Goal: Information Seeking & Learning: Learn about a topic

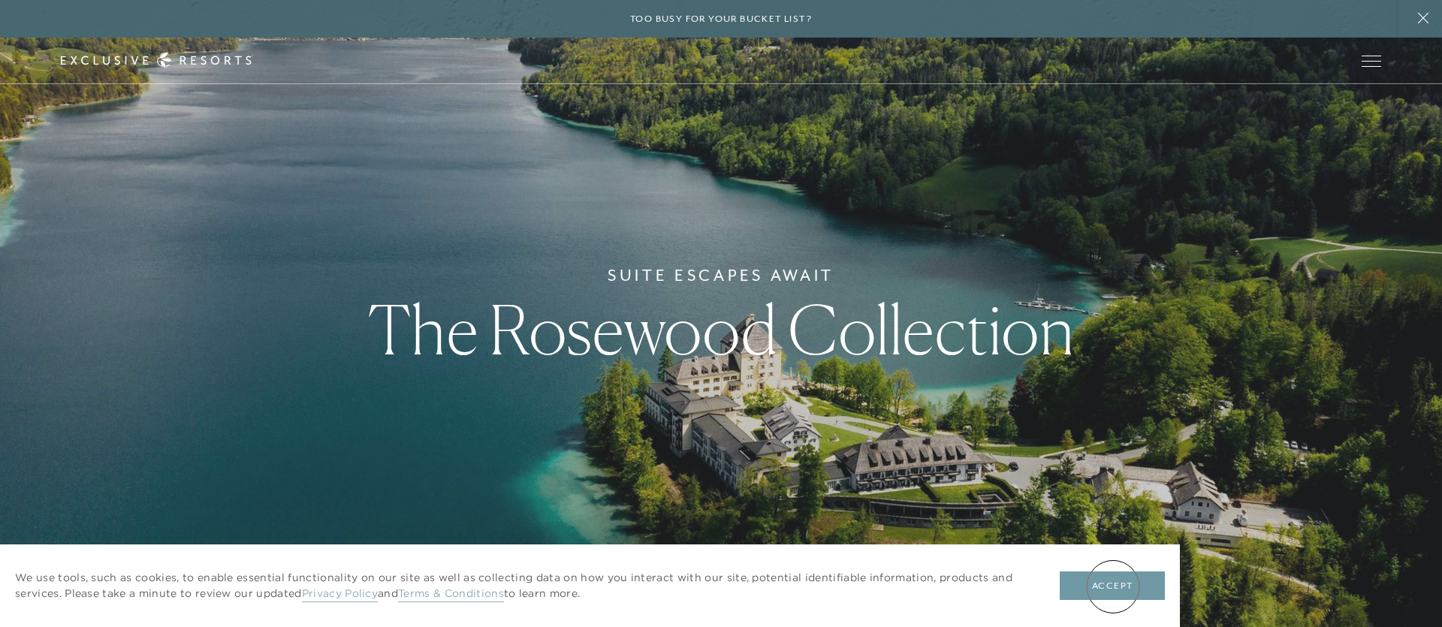
click at [1113, 587] on button "Accept" at bounding box center [1112, 586] width 105 height 29
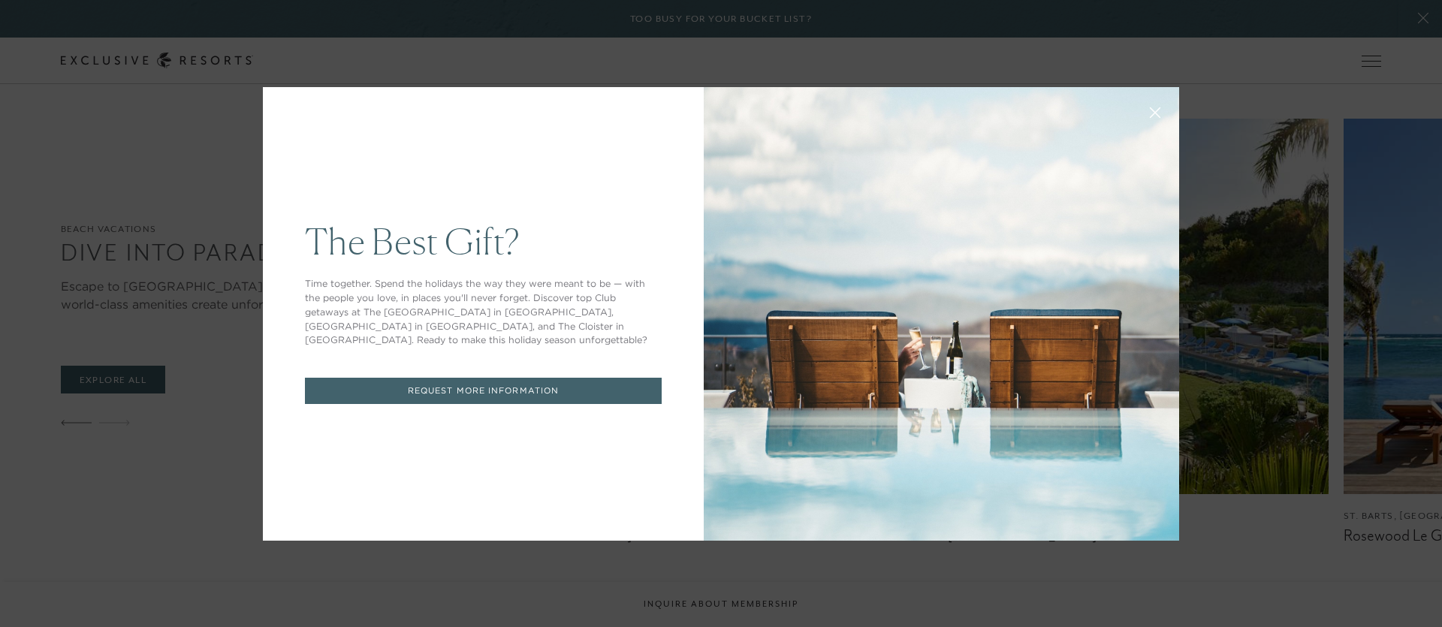
click at [1265, 243] on div "The Best Gift? Time together. Spend the holidays the way they were meant to be …" at bounding box center [721, 313] width 1442 height 627
click at [1160, 115] on icon at bounding box center [1155, 112] width 11 height 11
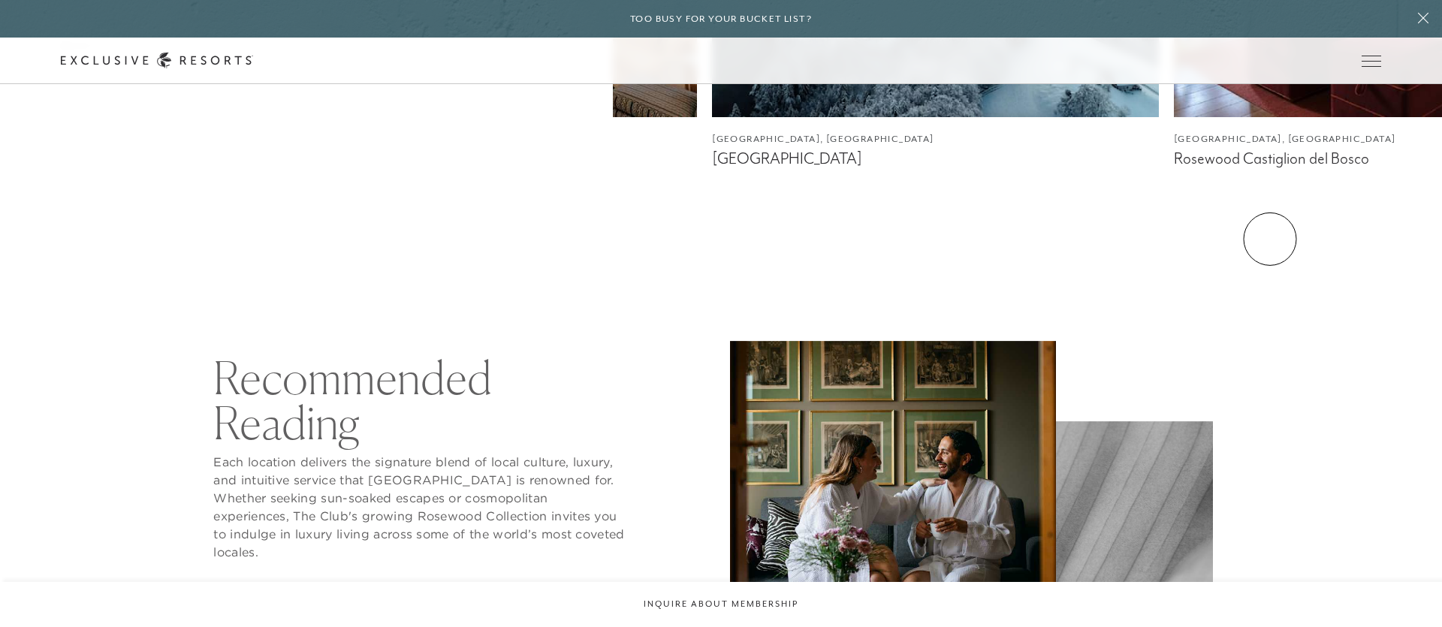
scroll to position [2594, 0]
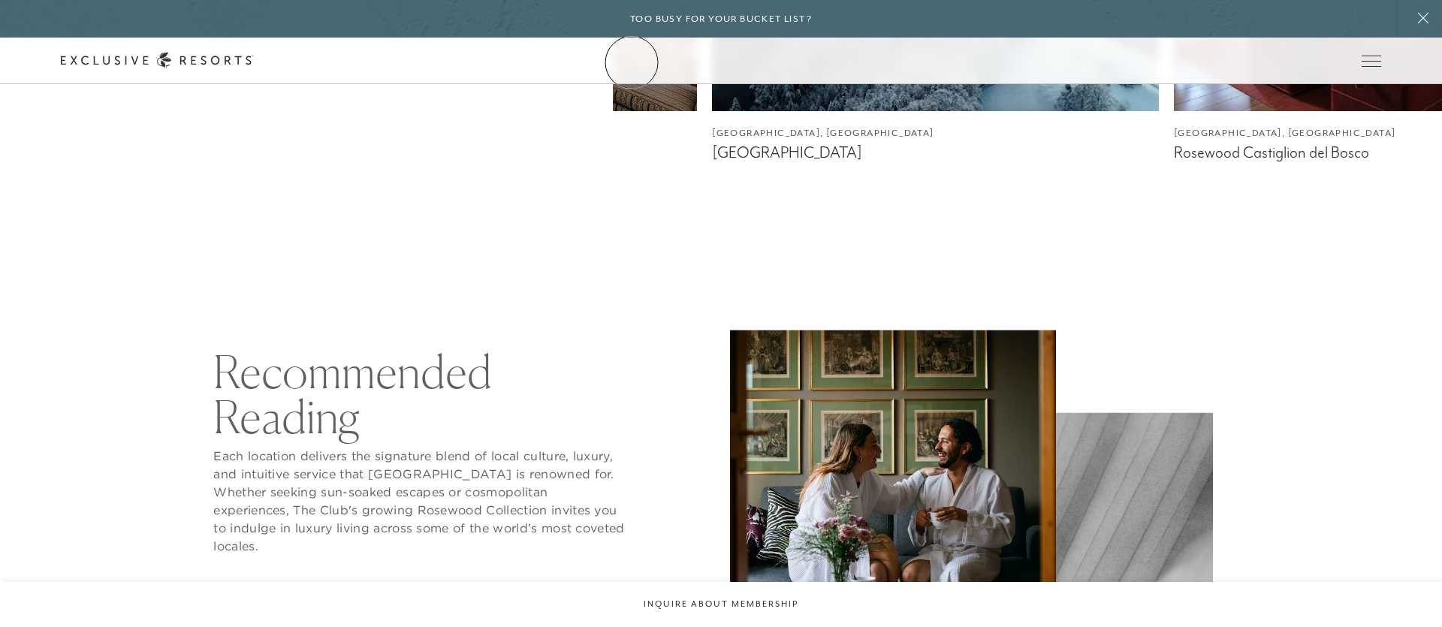
click at [0, 0] on link "The Collection" at bounding box center [0, 0] width 0 height 0
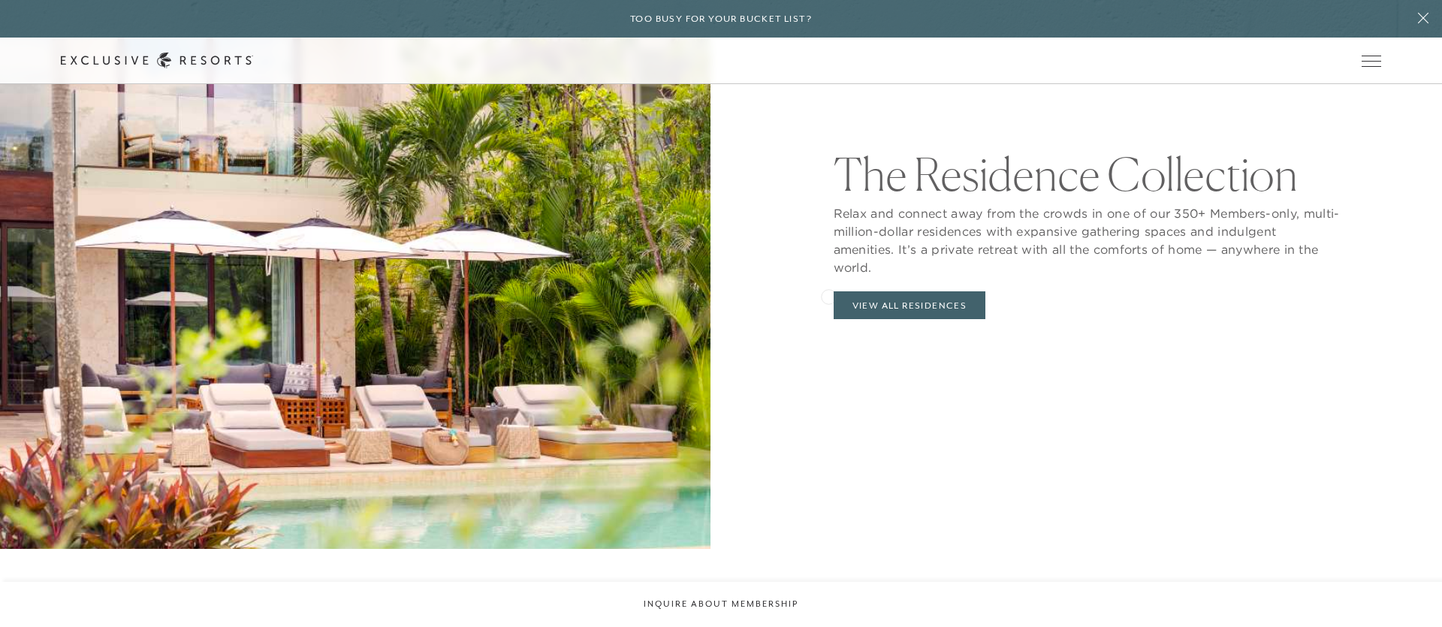
scroll to position [1634, 0]
click at [0, 0] on link "Experience Collection" at bounding box center [0, 0] width 0 height 0
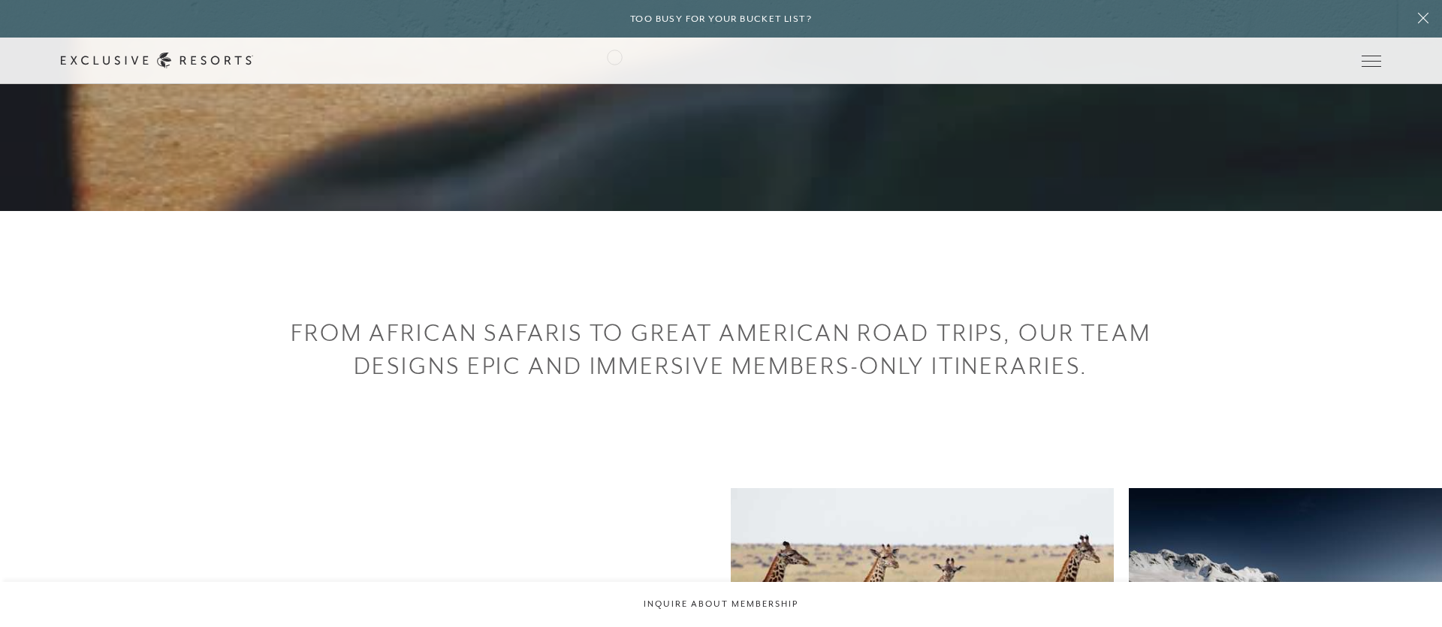
scroll to position [334, 0]
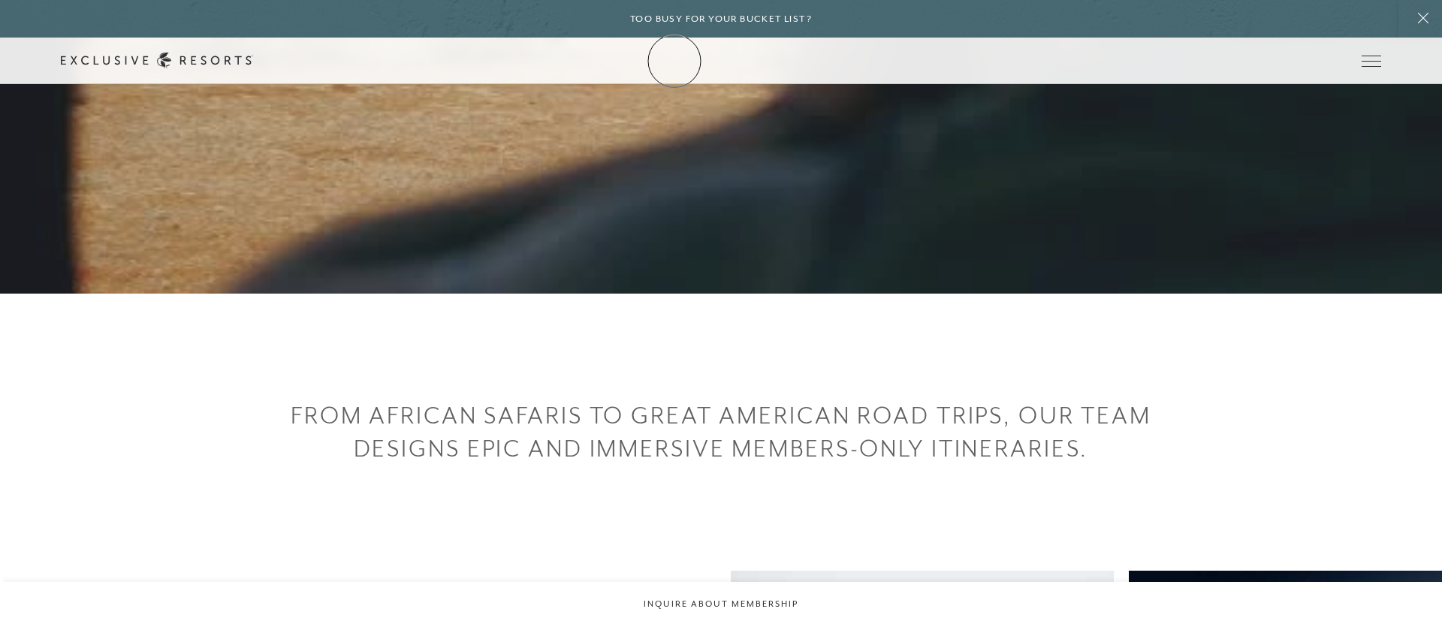
click at [253, 61] on icon at bounding box center [157, 61] width 192 height 16
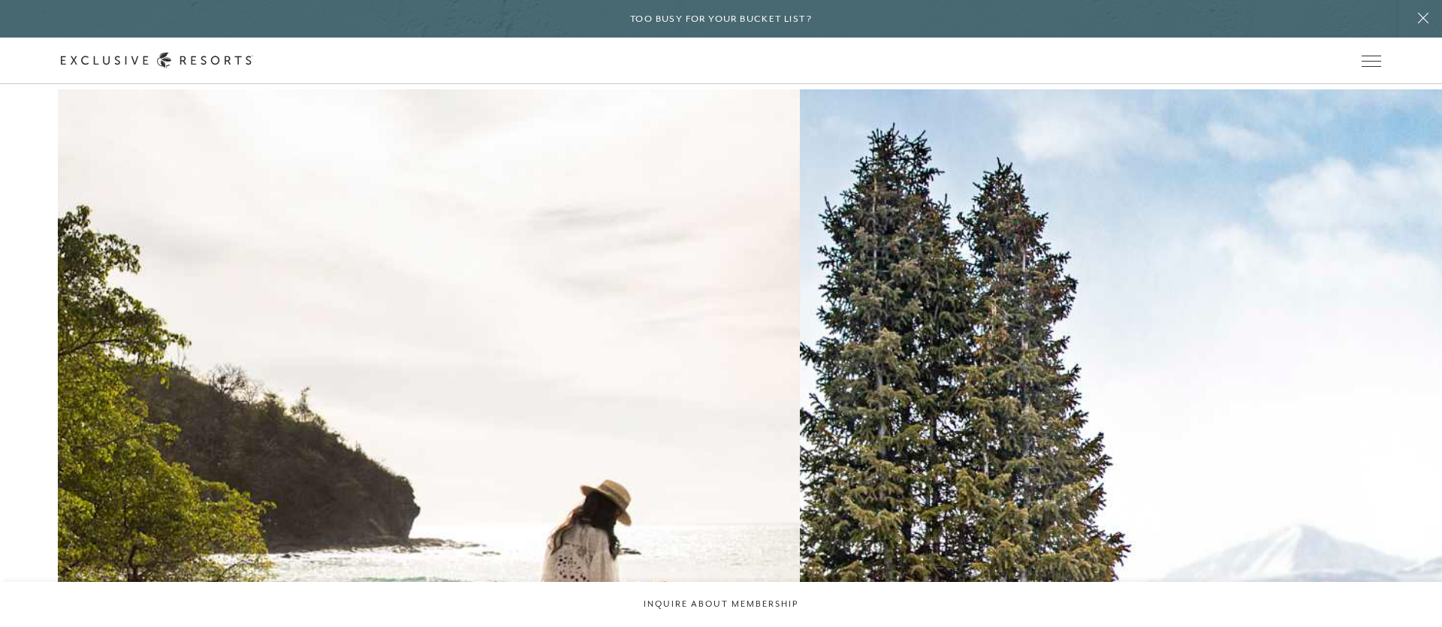
scroll to position [1913, 0]
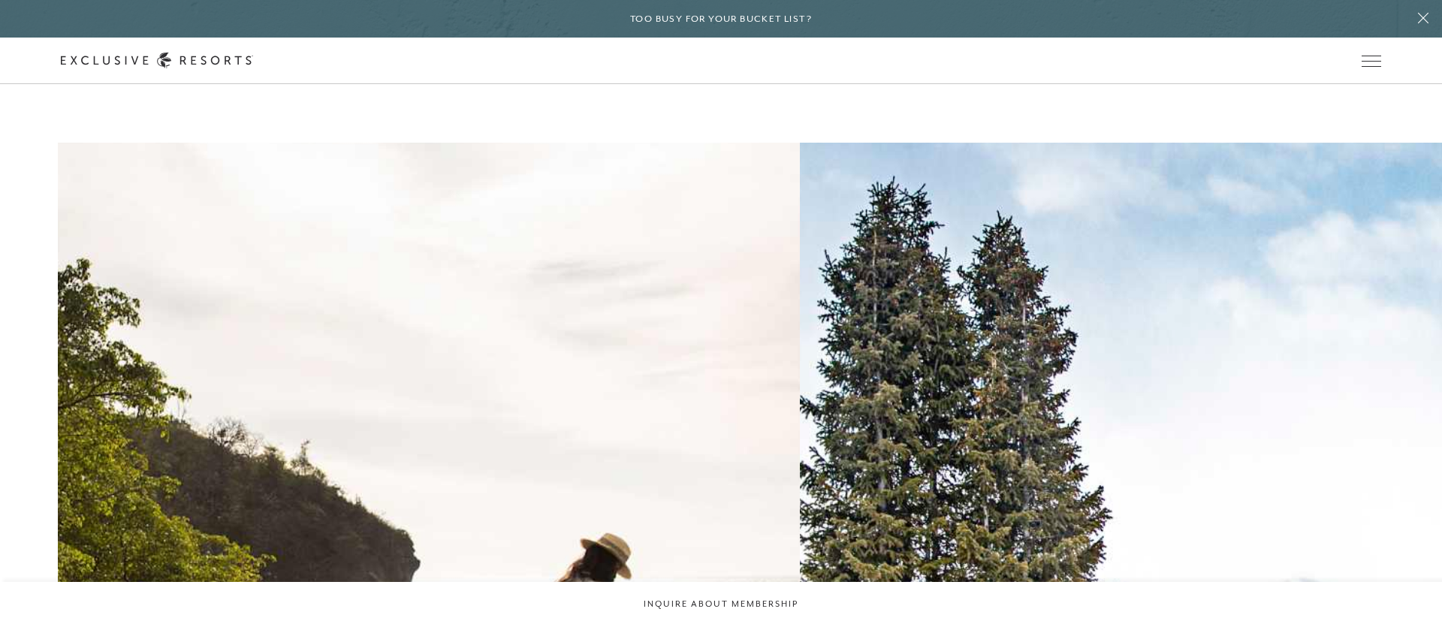
click at [0, 0] on h2 "Beach" at bounding box center [0, 0] width 0 height 0
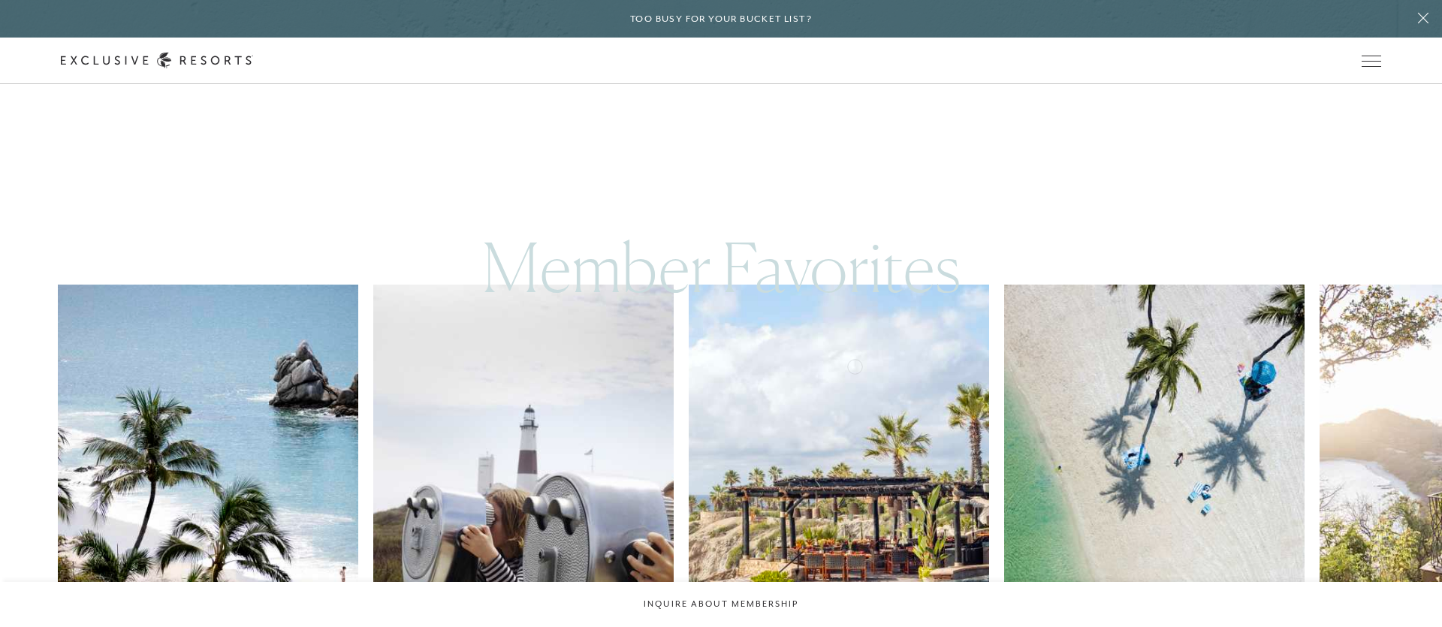
scroll to position [1194, 0]
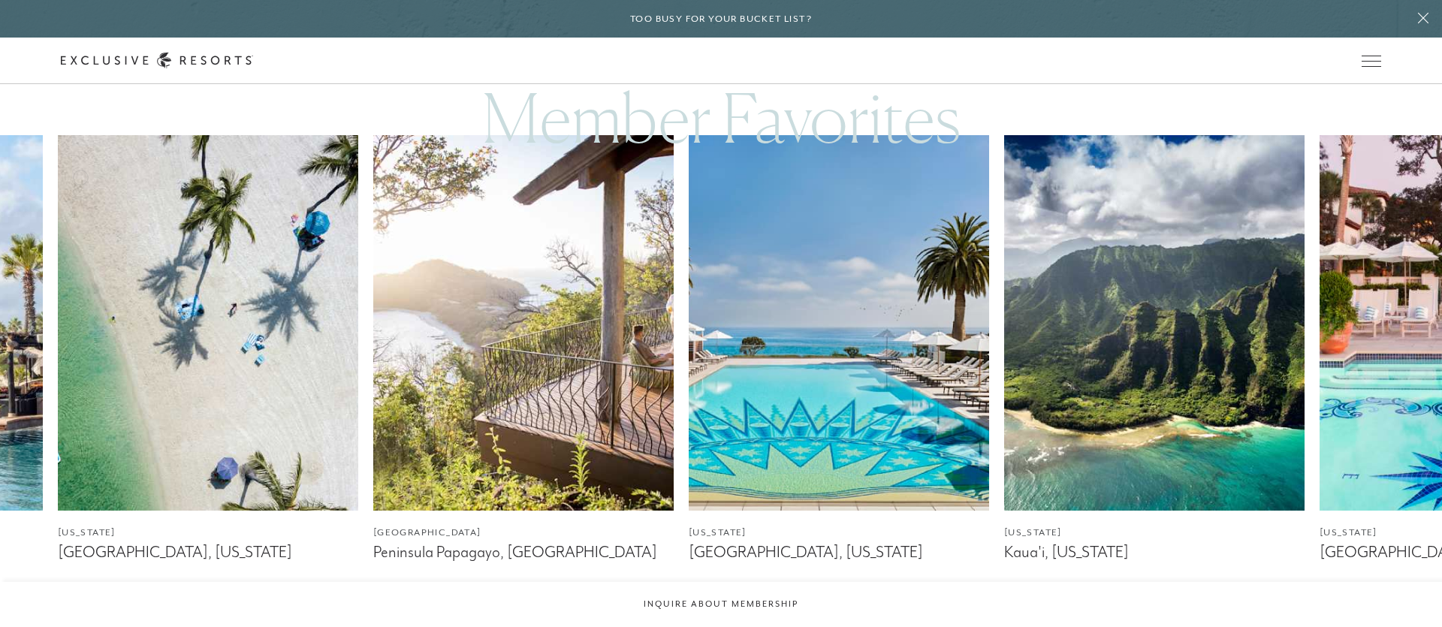
click at [476, 391] on img at bounding box center [523, 323] width 300 height 376
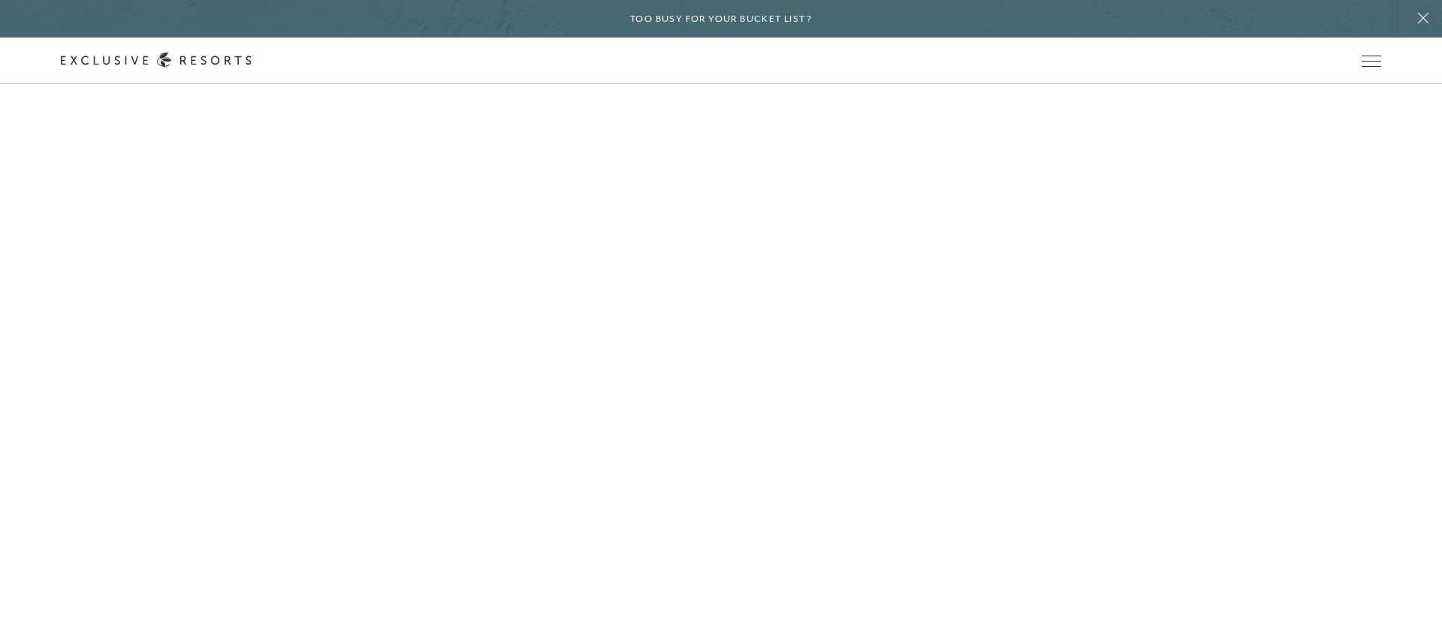
scroll to position [4172, 0]
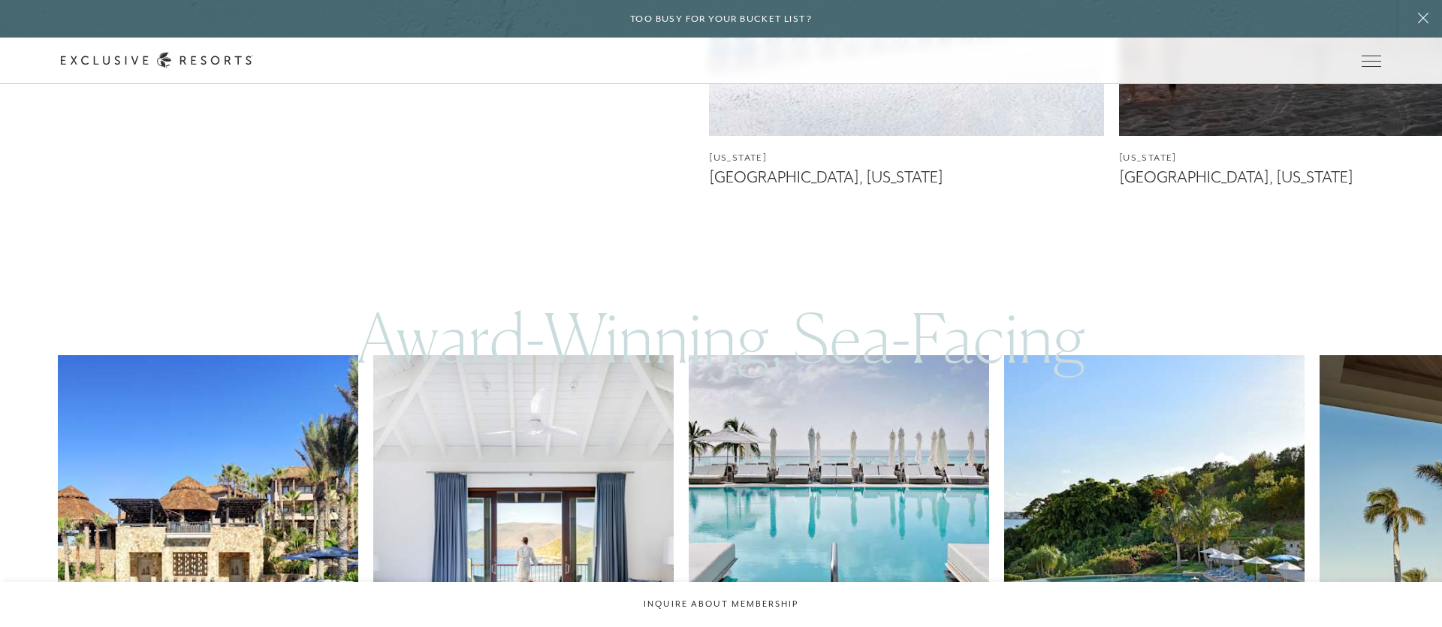
scroll to position [1194, 0]
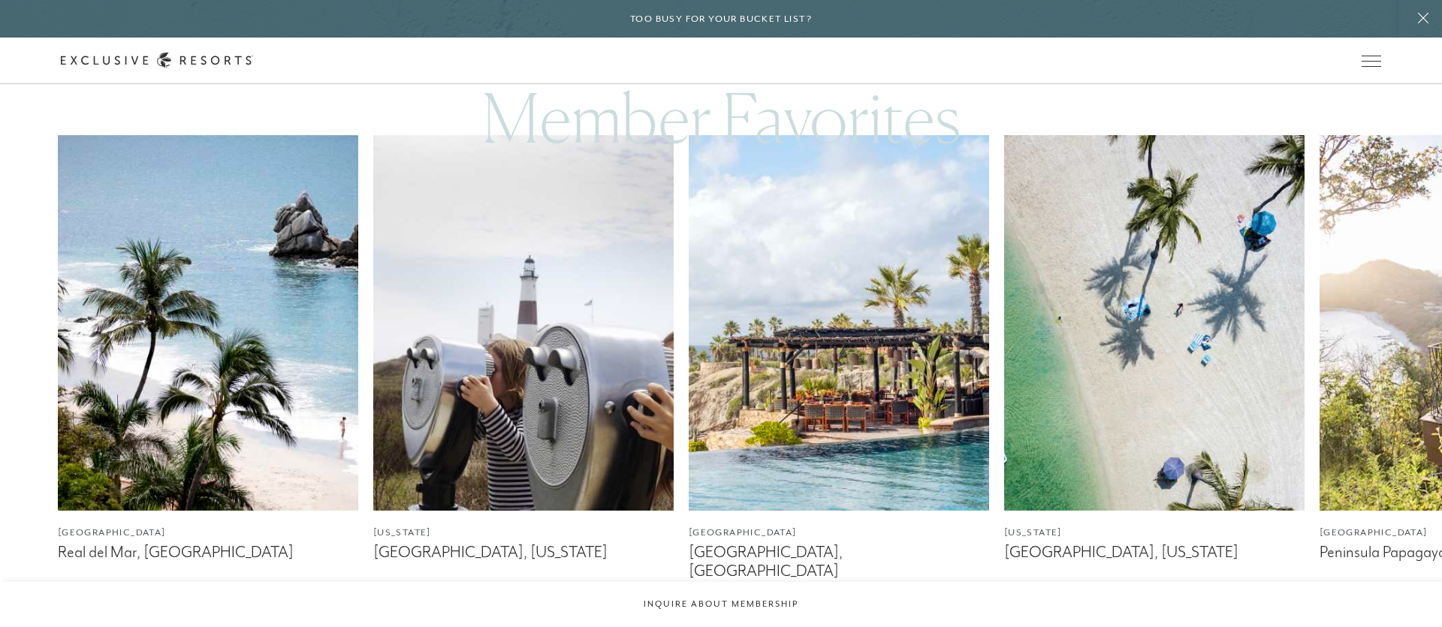
click at [190, 286] on img at bounding box center [208, 323] width 300 height 376
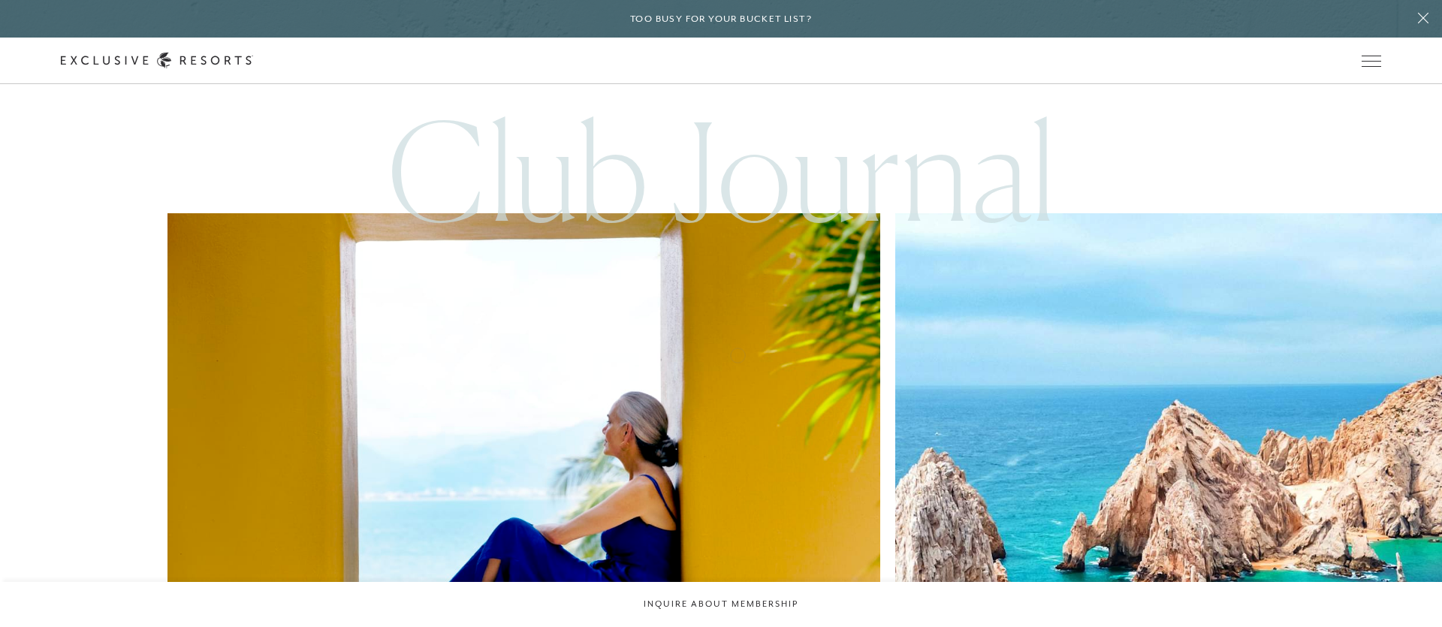
scroll to position [4103, 0]
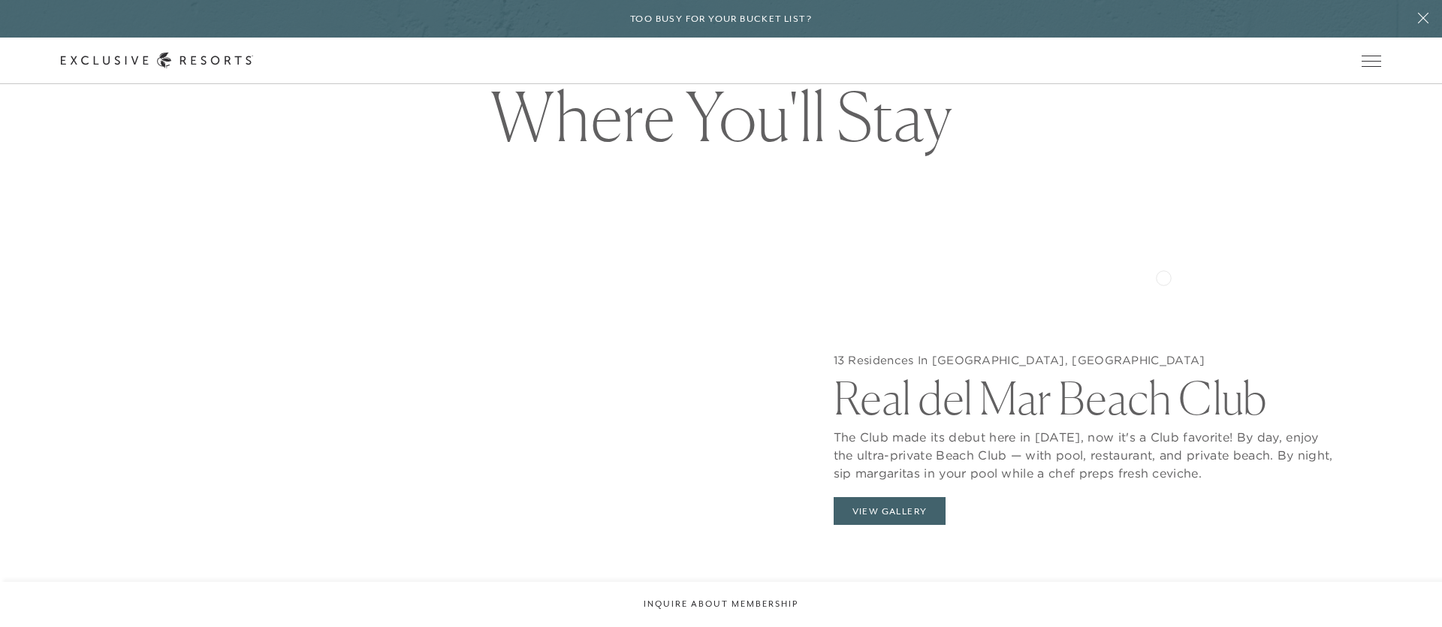
scroll to position [1528, 0]
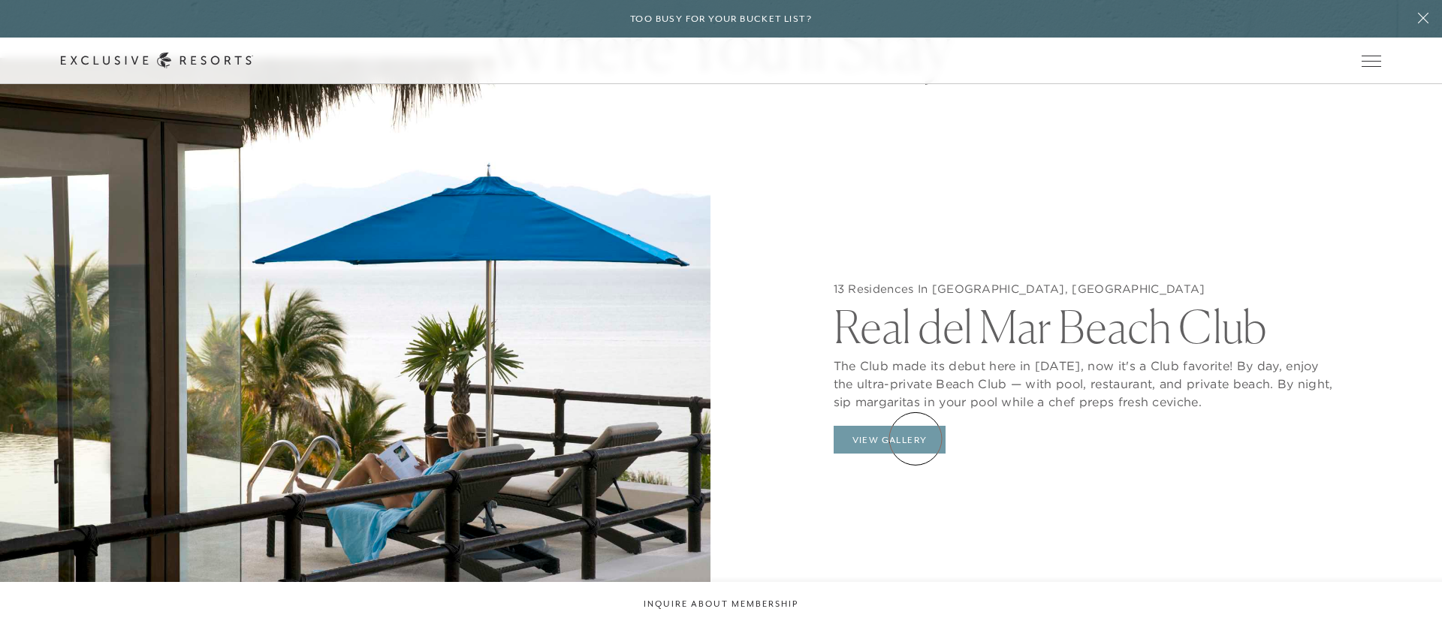
click at [916, 439] on button "View Gallery" at bounding box center [890, 440] width 113 height 29
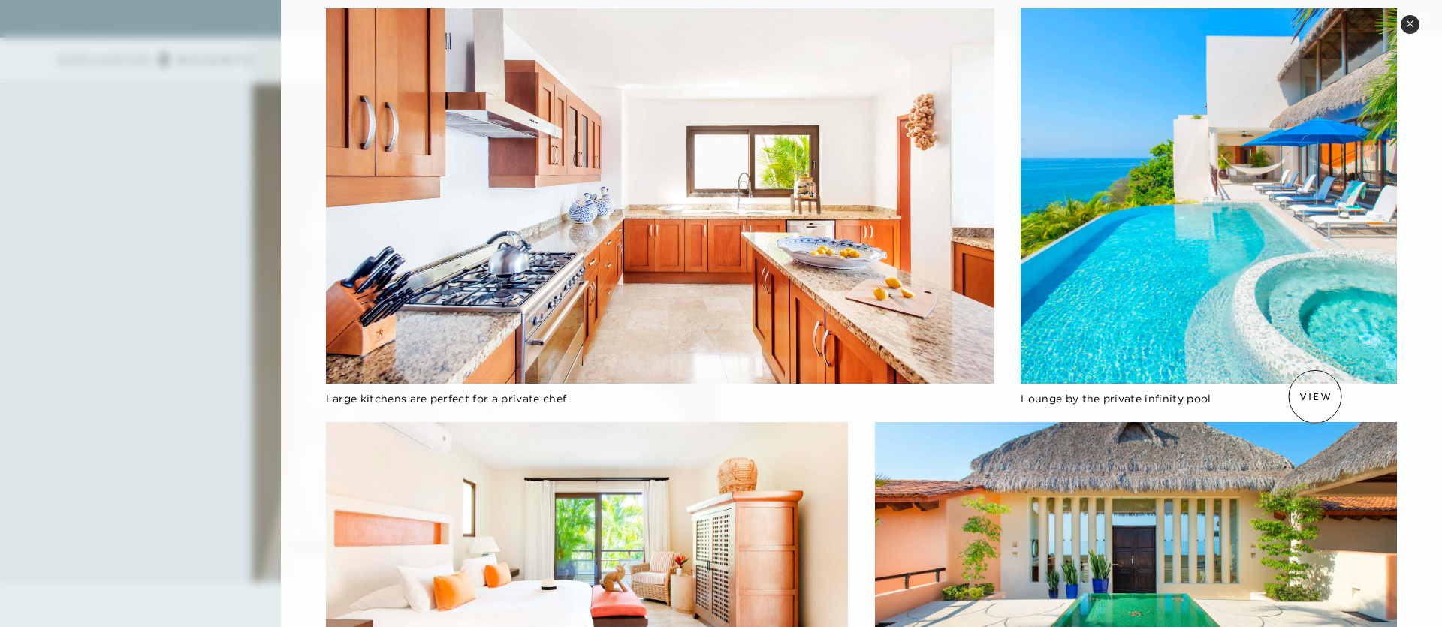
scroll to position [1606, 0]
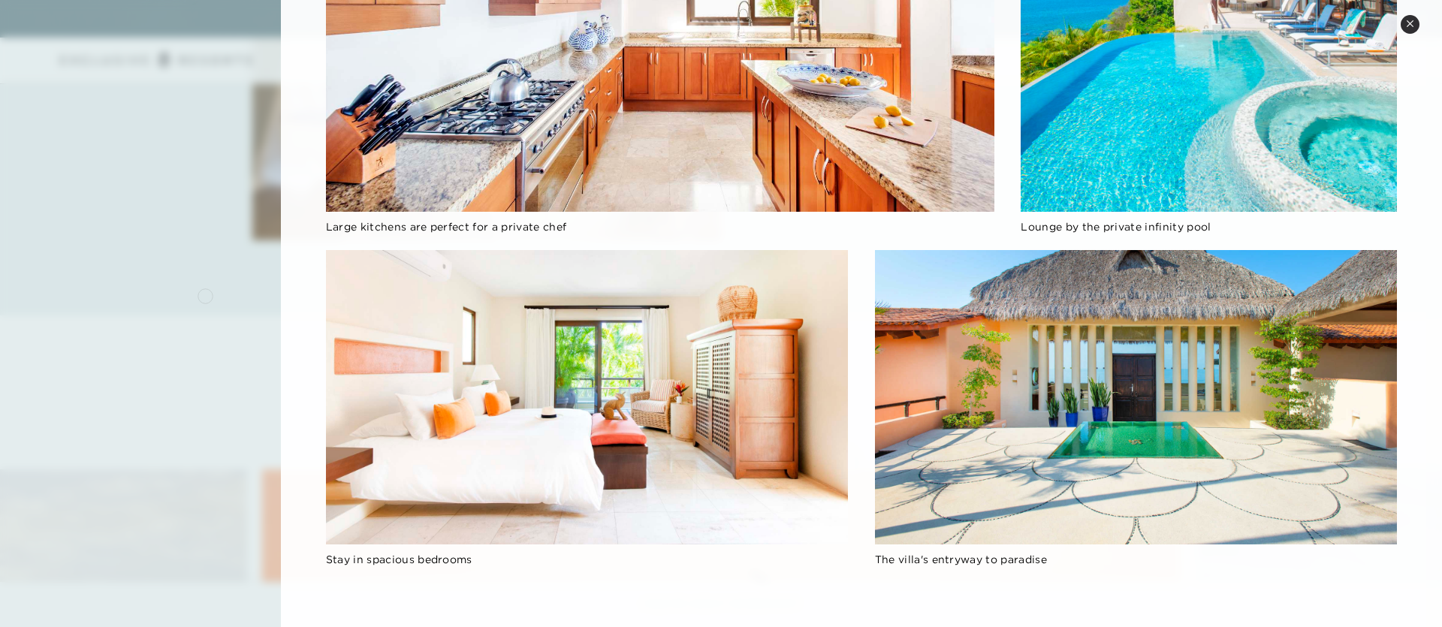
click at [198, 294] on div at bounding box center [721, 313] width 1442 height 627
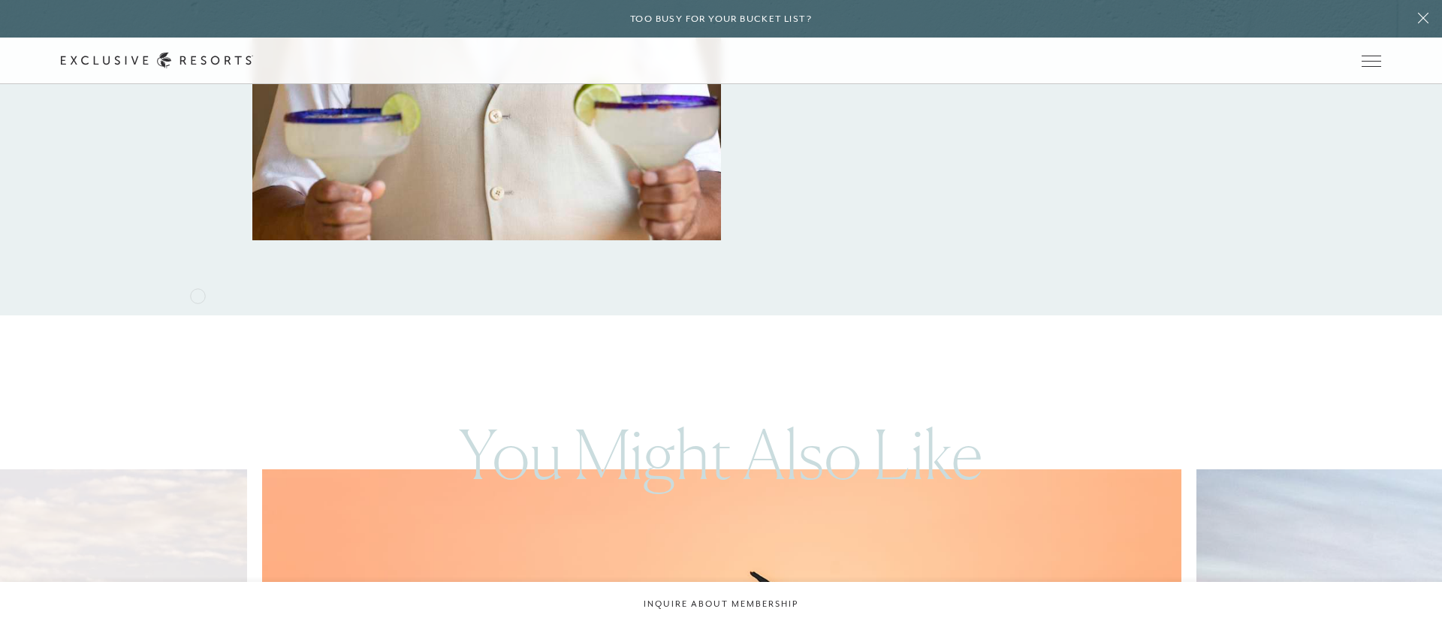
scroll to position [1654, 0]
